Goal: Task Accomplishment & Management: Complete application form

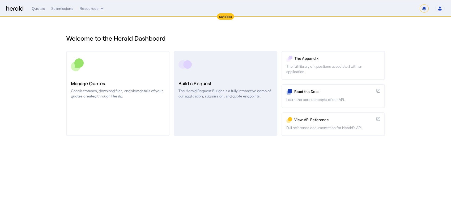
click at [227, 81] on h3 "Build a Request" at bounding box center [225, 83] width 94 height 7
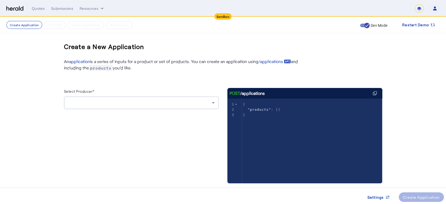
click at [125, 102] on div at bounding box center [140, 103] width 144 height 6
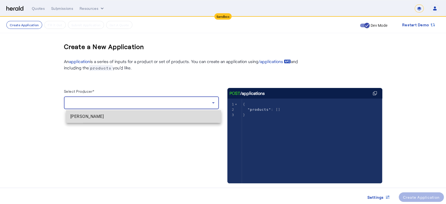
click at [118, 119] on span "[PERSON_NAME]" at bounding box center [143, 117] width 146 height 6
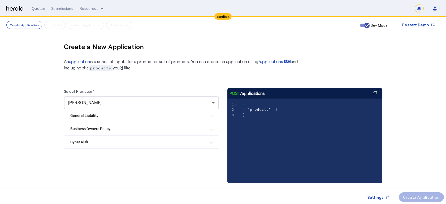
click at [96, 117] on Liability "General Liability" at bounding box center [138, 116] width 136 height 6
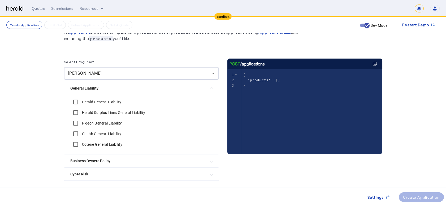
scroll to position [47, 0]
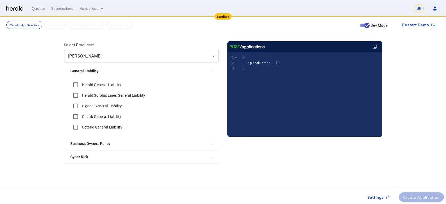
click at [99, 142] on mat-expansion-panel-header "Business Owners Policy" at bounding box center [141, 143] width 155 height 13
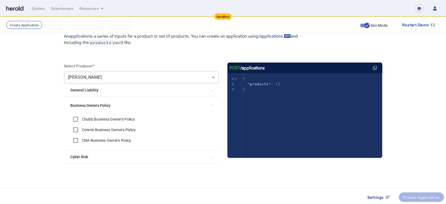
click at [90, 157] on Risk "Cyber Risk" at bounding box center [138, 157] width 136 height 6
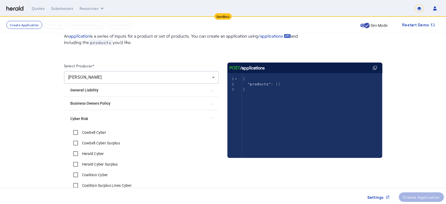
scroll to position [55, 0]
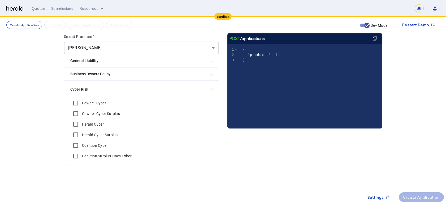
click at [87, 73] on Policy "Business Owners Policy" at bounding box center [138, 74] width 136 height 6
